Goal: Find specific page/section: Find specific page/section

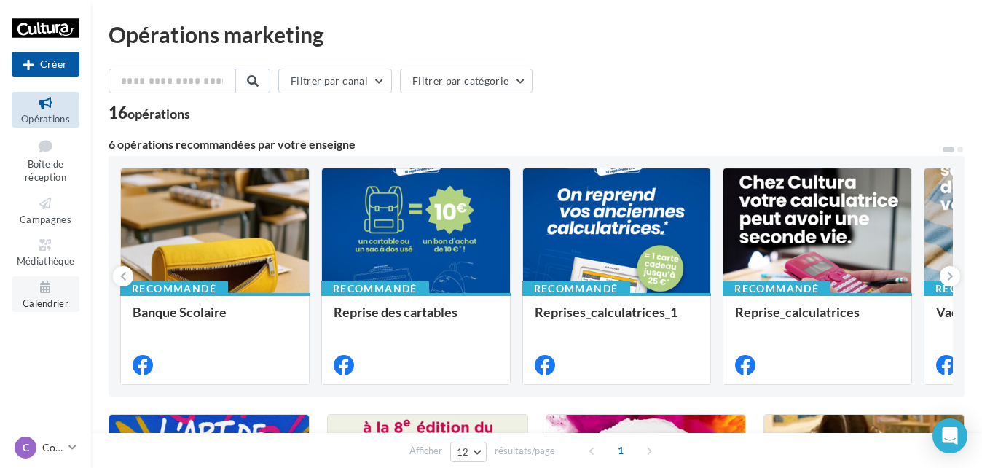
click at [47, 286] on icon at bounding box center [45, 287] width 59 height 17
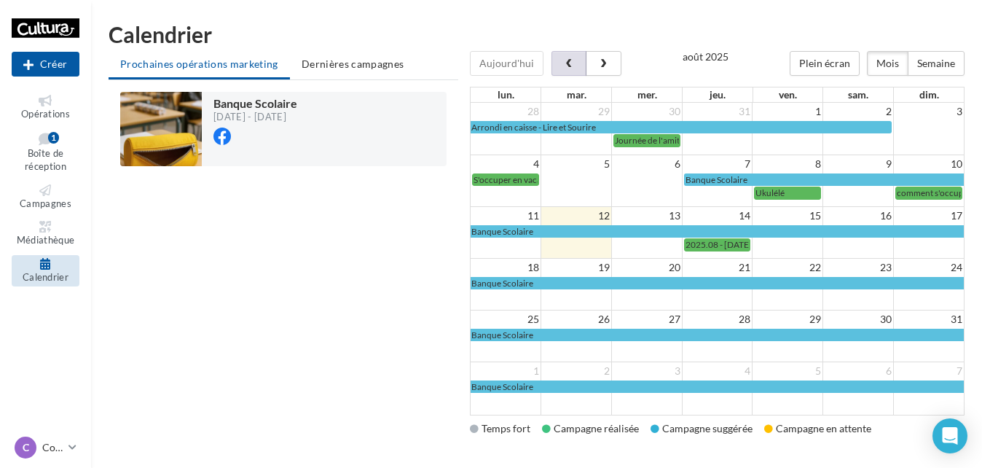
click at [563, 62] on span "button" at bounding box center [569, 64] width 12 height 10
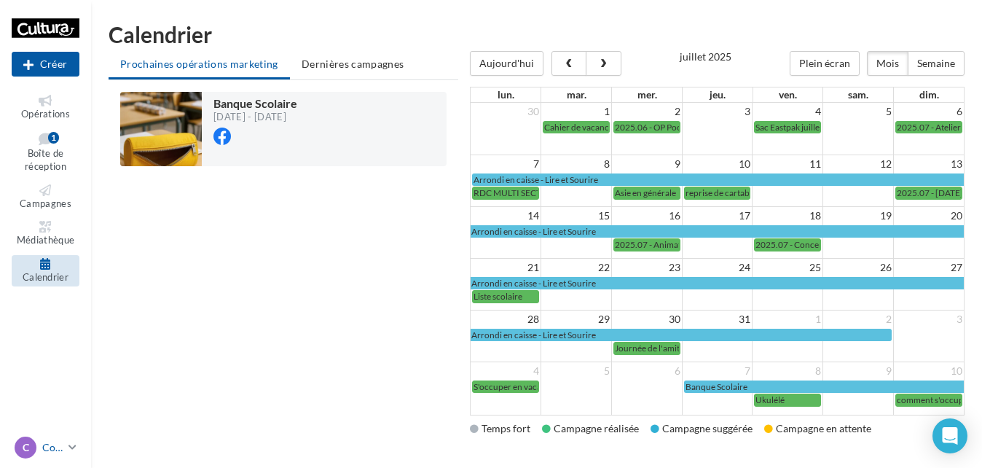
click at [46, 446] on p "Cormontreuil" at bounding box center [52, 447] width 20 height 15
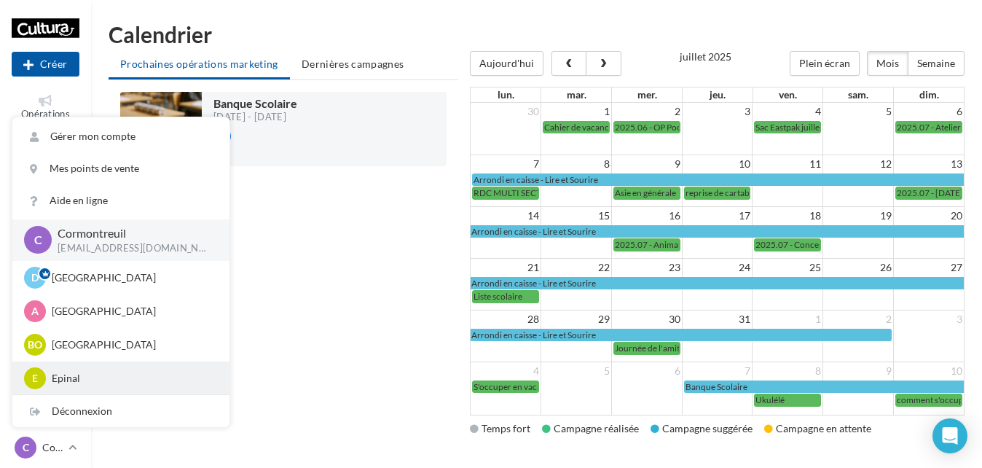
click at [74, 374] on p "Epinal" at bounding box center [132, 378] width 160 height 15
